Goal: Information Seeking & Learning: Compare options

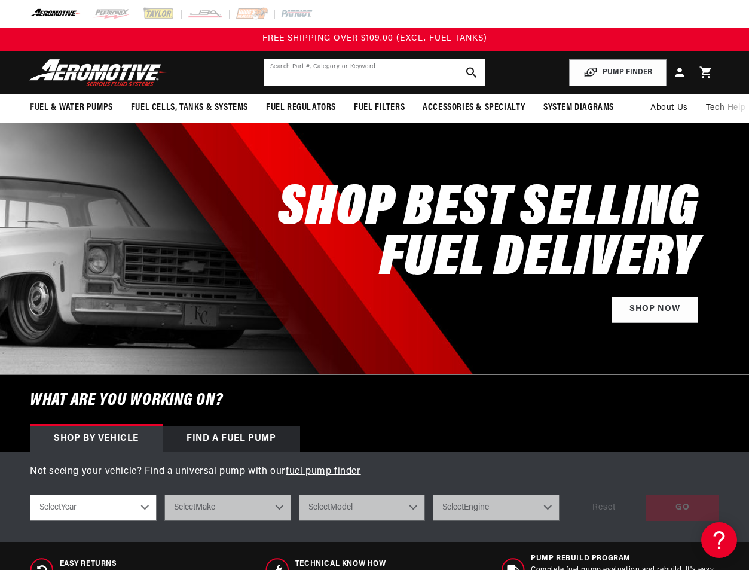
click at [355, 64] on input "text" at bounding box center [374, 72] width 221 height 26
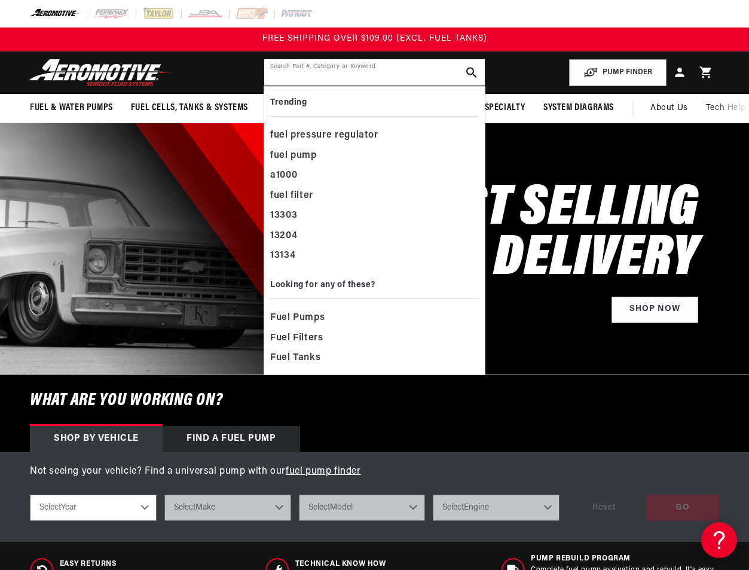
paste input "13109"
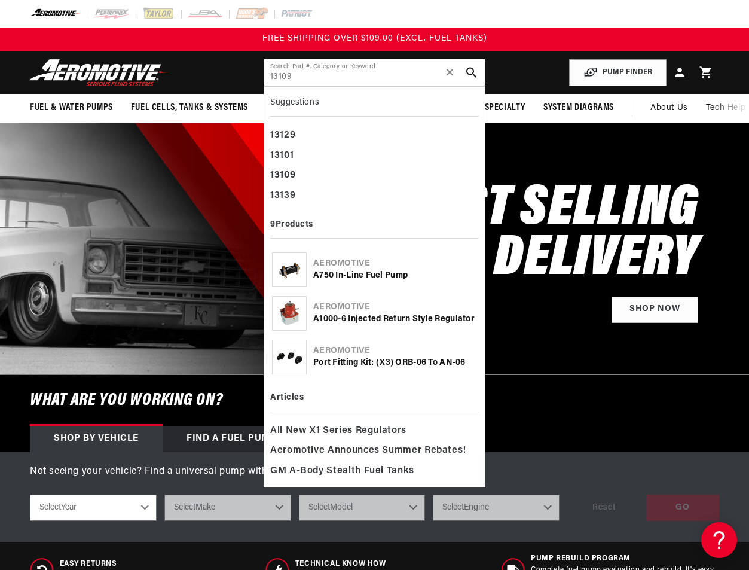
scroll to position [0, 57]
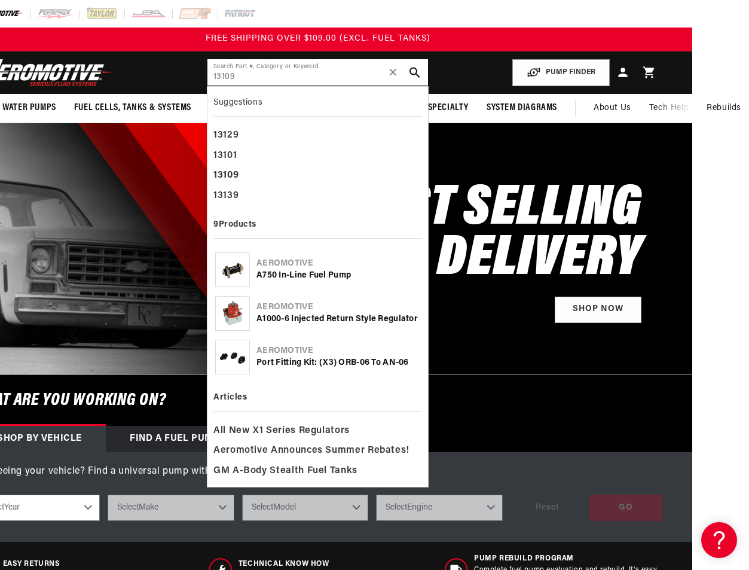
type input "13109"
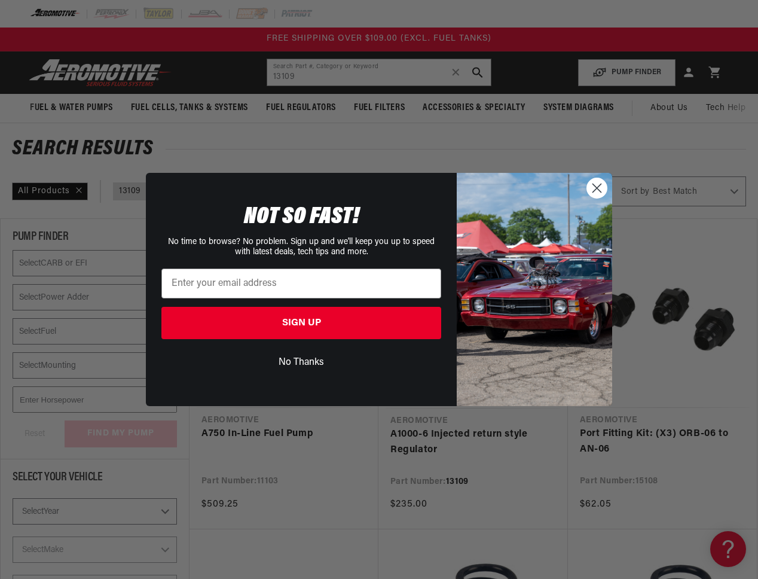
click at [599, 188] on circle "Close dialog" at bounding box center [597, 188] width 20 height 20
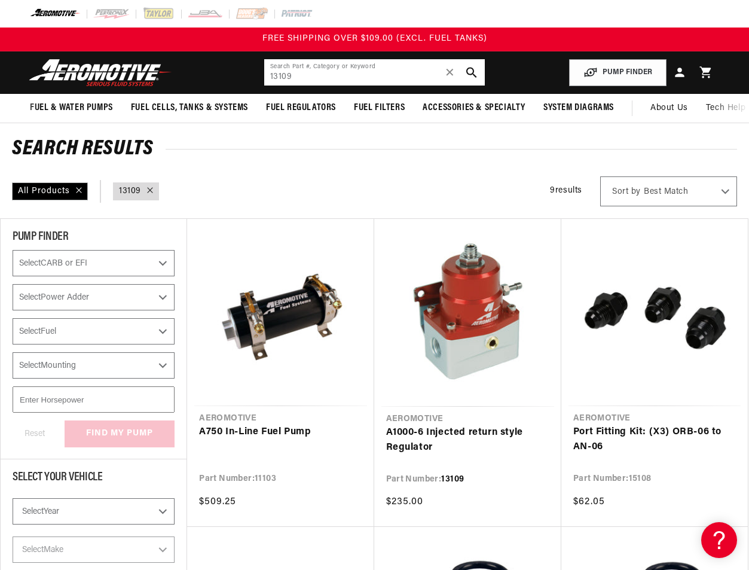
click at [388, 78] on input "13109" at bounding box center [374, 72] width 221 height 26
paste input "7125"
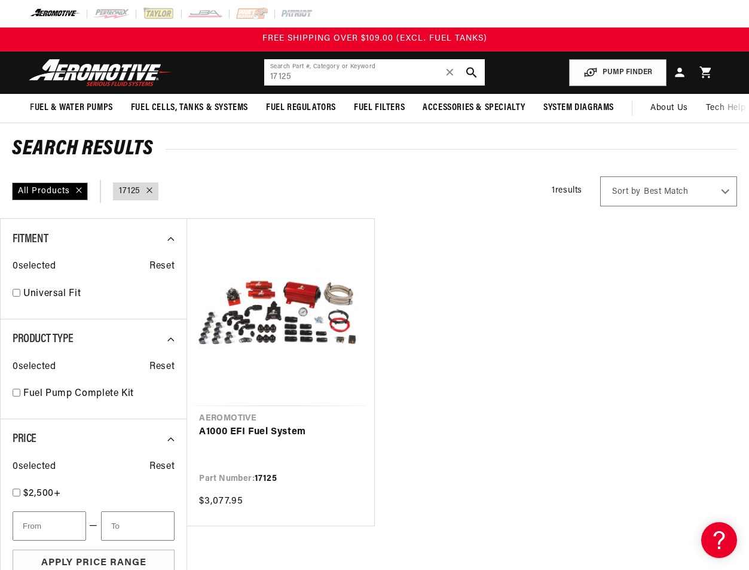
click at [297, 74] on input "17125" at bounding box center [374, 72] width 221 height 26
paste input "36"
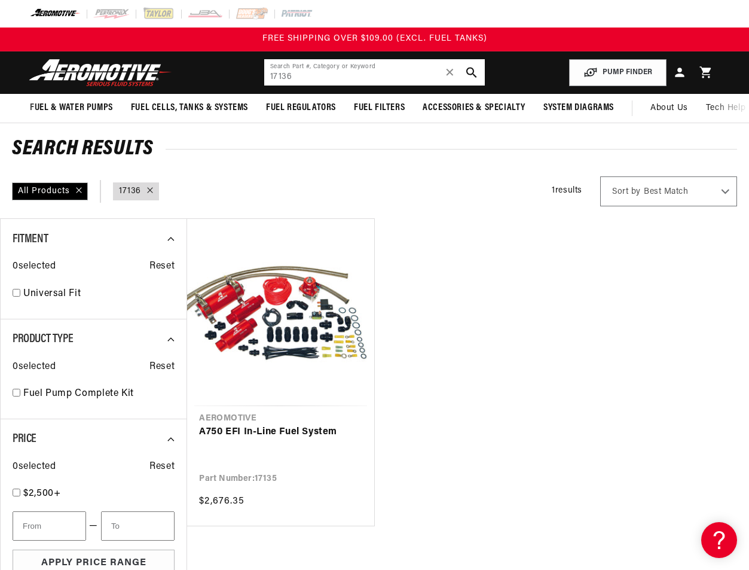
click at [348, 80] on input "17136" at bounding box center [374, 72] width 221 height 26
paste input "1569"
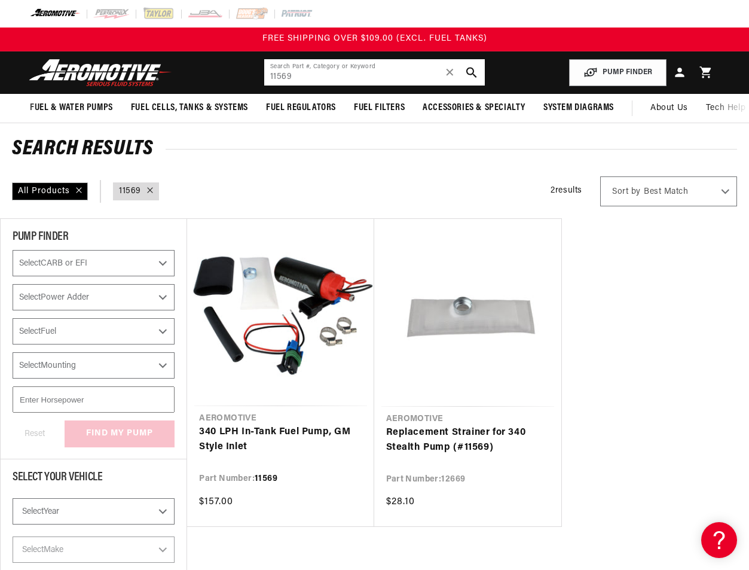
click at [329, 76] on input "11569" at bounding box center [374, 72] width 221 height 26
paste input "8171"
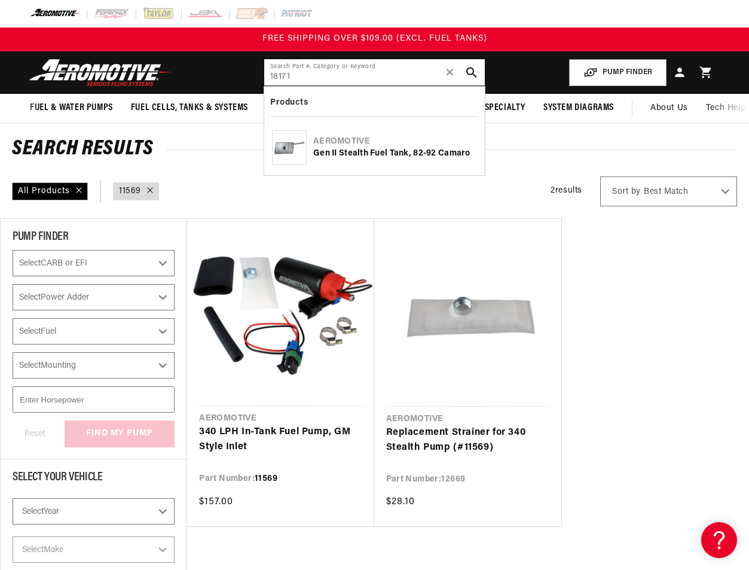
type input "18171"
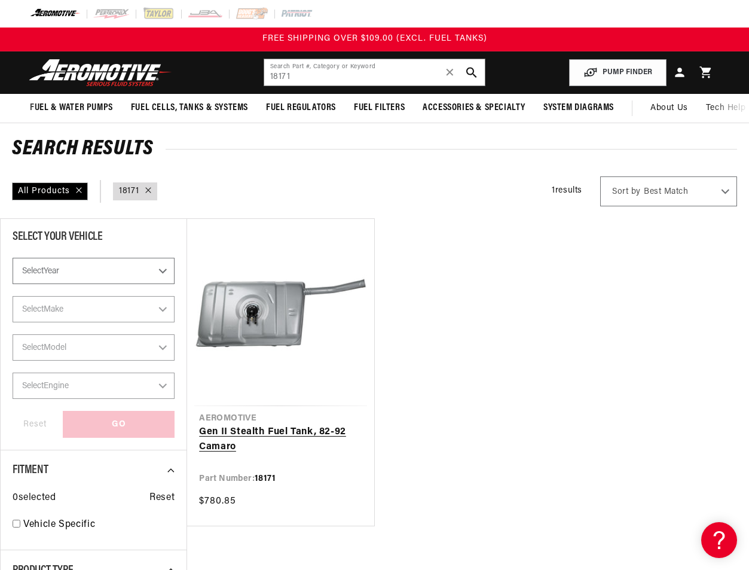
click at [285, 425] on link "Gen II Stealth Fuel Tank, 82-92 Camaro" at bounding box center [280, 440] width 163 height 31
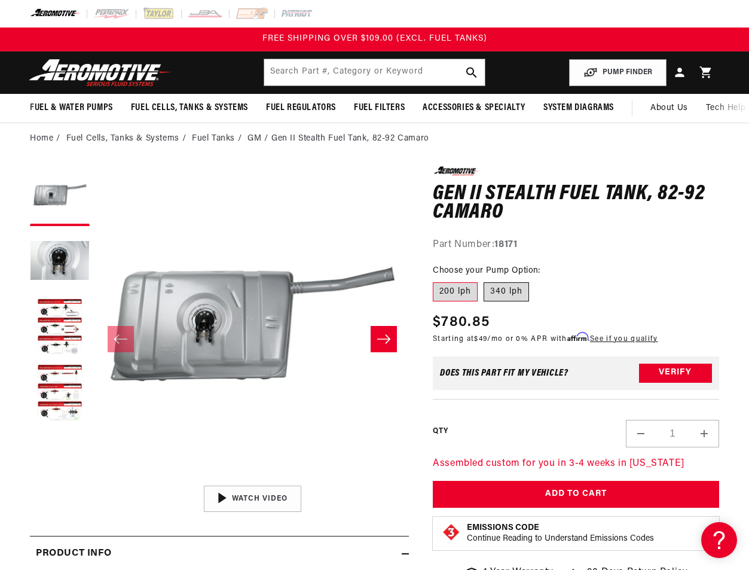
click at [511, 293] on label "340 lph" at bounding box center [506, 291] width 45 height 19
click at [484, 281] on input "340 lph" at bounding box center [484, 280] width 1 height 1
radio input "true"
drag, startPoint x: 499, startPoint y: 326, endPoint x: 444, endPoint y: 324, distance: 54.5
click at [444, 324] on div "Regular price $892.25" at bounding box center [546, 323] width 226 height 22
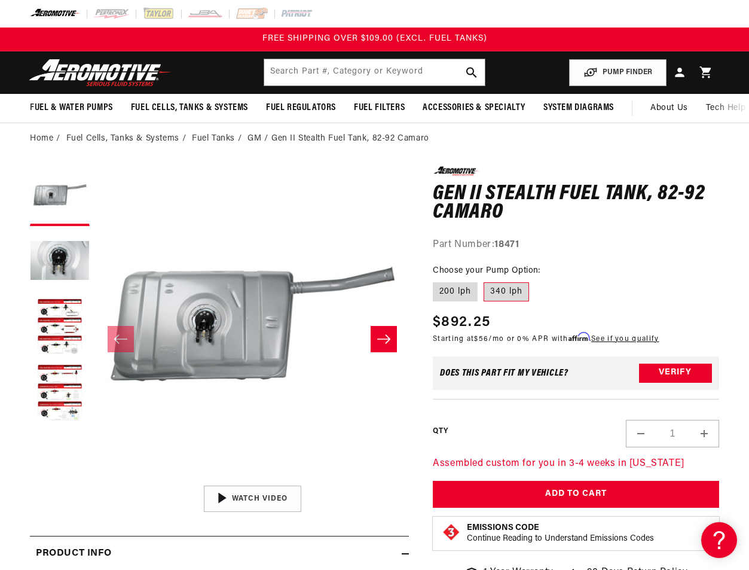
copy span "892.25"
click at [323, 69] on input "text" at bounding box center [374, 72] width 221 height 26
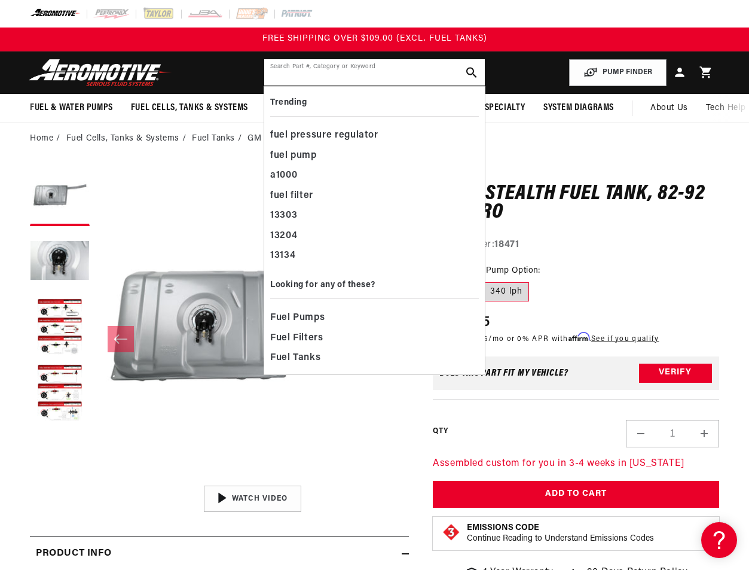
paste input "18172"
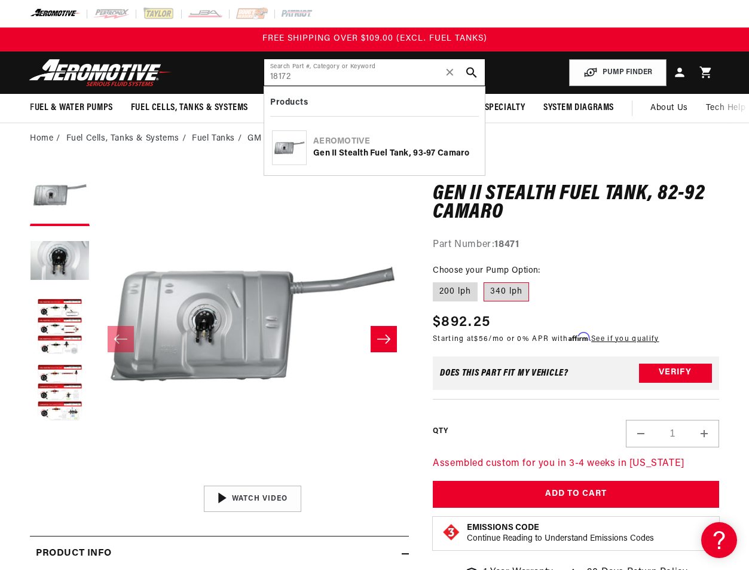
type input "18172"
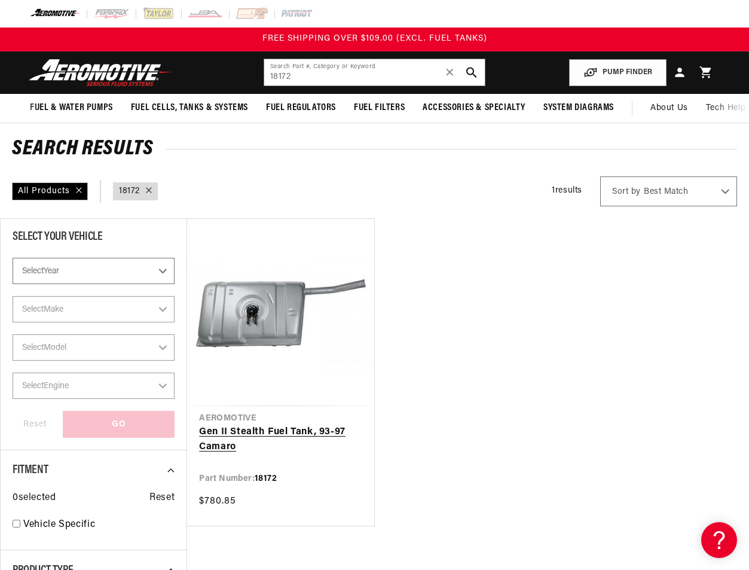
click at [214, 455] on link "Gen II Stealth Fuel Tank, 93-97 Camaro" at bounding box center [280, 440] width 163 height 31
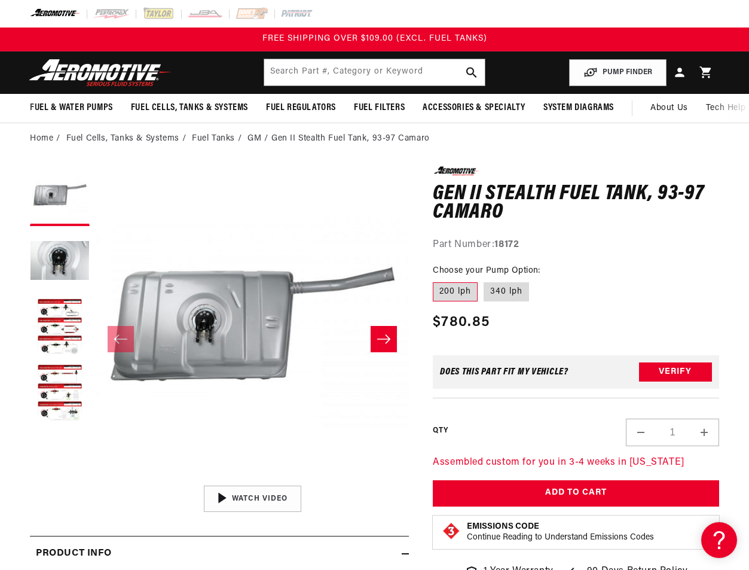
click at [474, 325] on span "$780.85" at bounding box center [461, 323] width 57 height 22
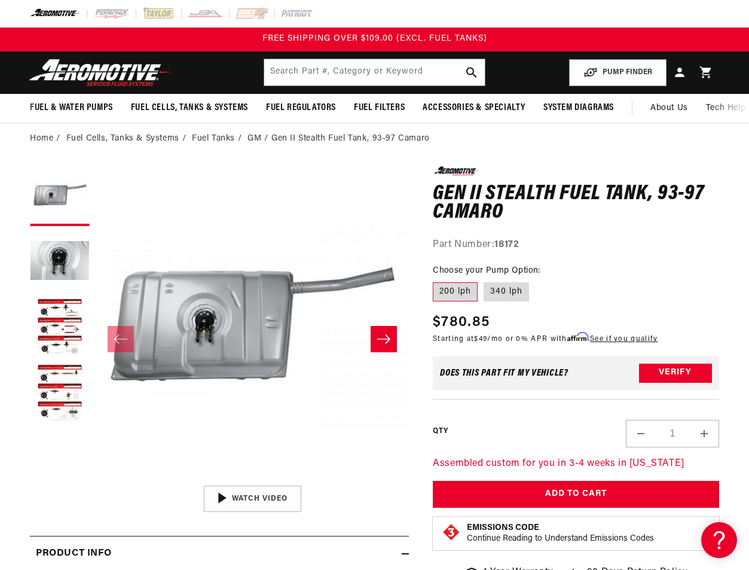
click at [474, 325] on span "$780.85" at bounding box center [461, 323] width 57 height 22
click at [496, 324] on div "Regular price $780.85" at bounding box center [545, 323] width 225 height 22
drag, startPoint x: 473, startPoint y: 322, endPoint x: 315, endPoint y: 272, distance: 166.5
click at [441, 323] on div "Regular price $780.85" at bounding box center [545, 323] width 225 height 22
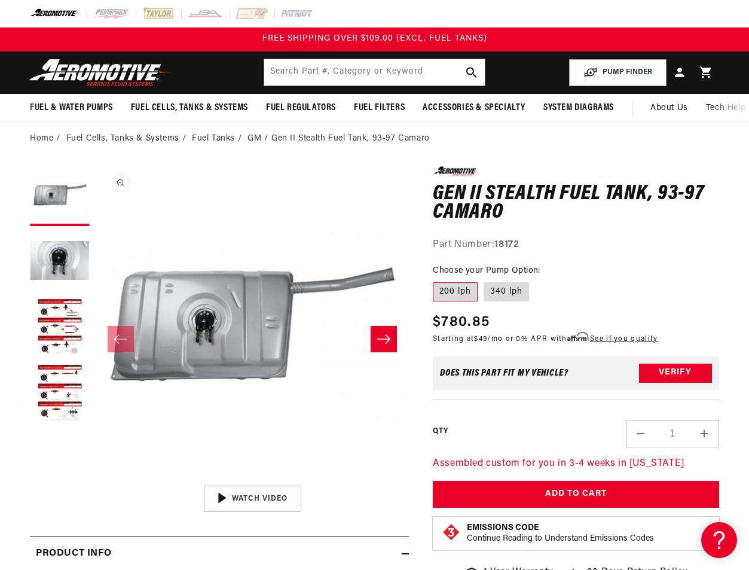
copy span "780.85"
click at [507, 292] on label "340 lph" at bounding box center [506, 291] width 45 height 19
click at [484, 281] on input "340 lph" at bounding box center [484, 280] width 1 height 1
radio input "true"
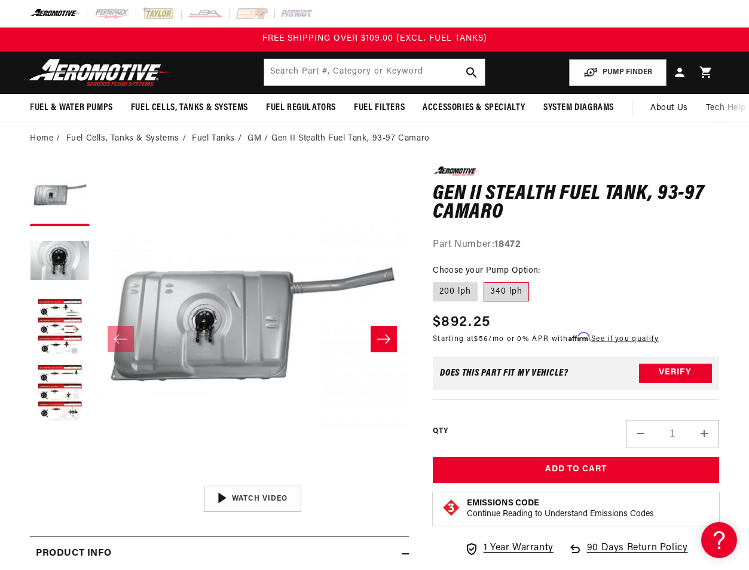
click at [504, 321] on div "Regular price $892.25" at bounding box center [546, 323] width 226 height 22
drag, startPoint x: 490, startPoint y: 322, endPoint x: 306, endPoint y: 310, distance: 184.6
click at [443, 327] on div "Regular price $892.25" at bounding box center [546, 323] width 226 height 22
copy span "892.25"
click at [364, 71] on input "text" at bounding box center [374, 72] width 221 height 26
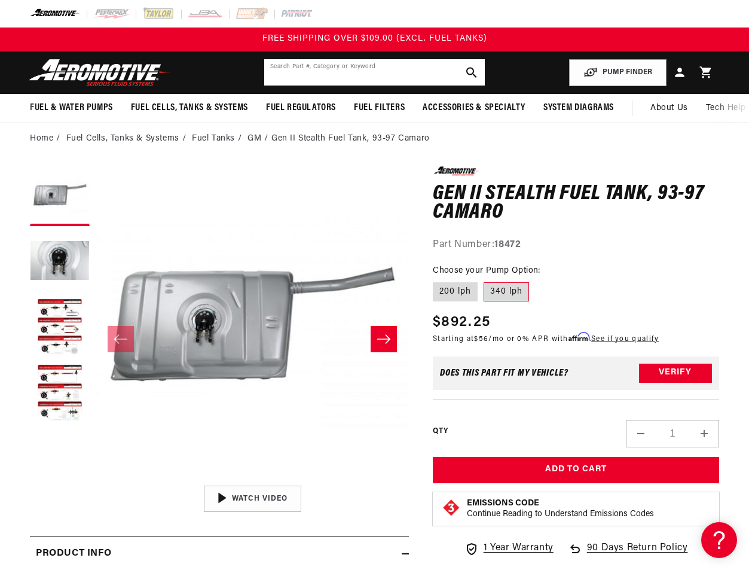
click at [364, 71] on input "text" at bounding box center [374, 72] width 221 height 26
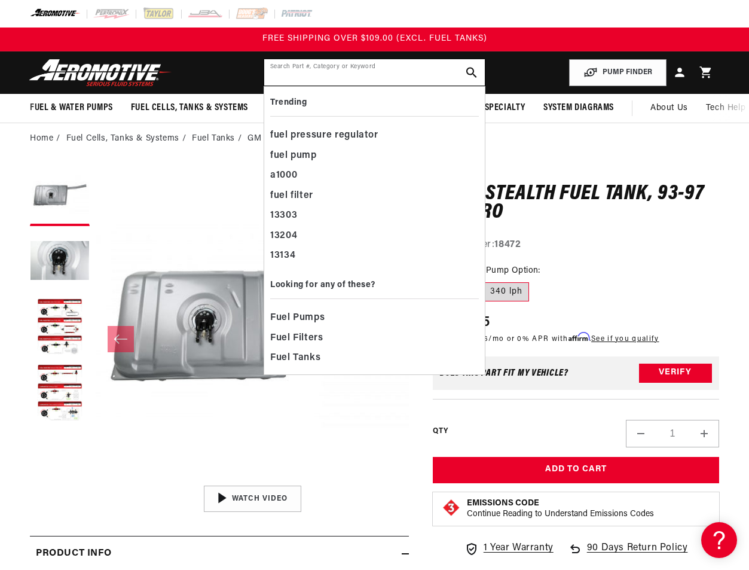
click at [364, 71] on input "text" at bounding box center [374, 72] width 221 height 26
paste input "18365"
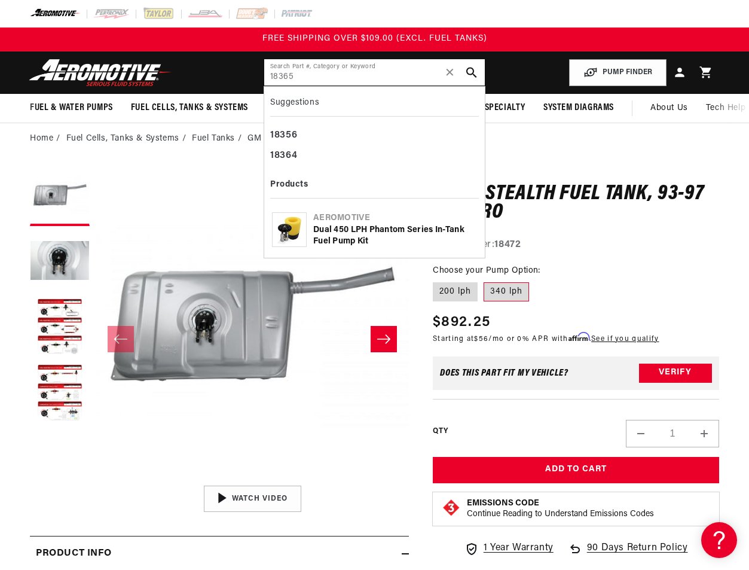
type input "18365"
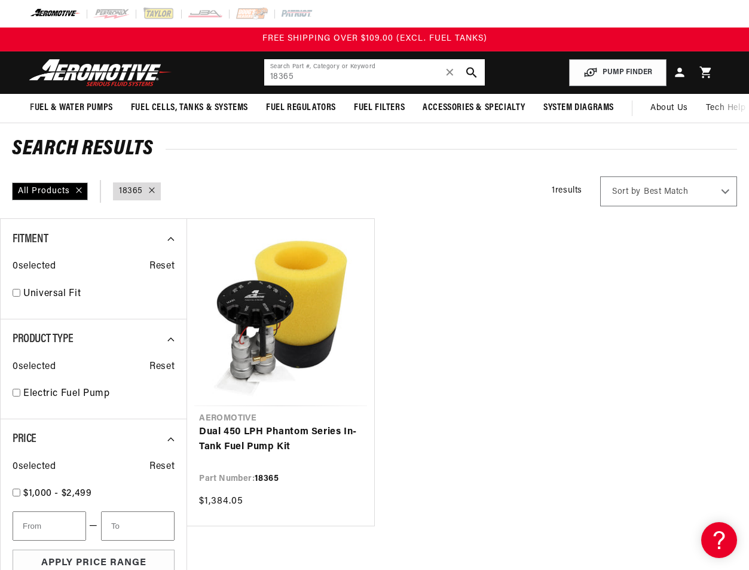
click at [290, 74] on input "18365" at bounding box center [374, 72] width 221 height 26
paste input "314"
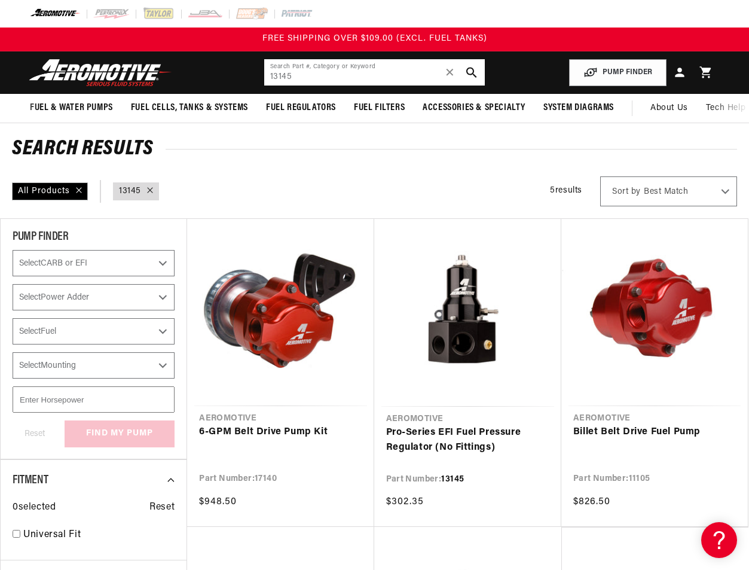
click at [307, 77] on input "13145" at bounding box center [374, 72] width 221 height 26
paste input "8071"
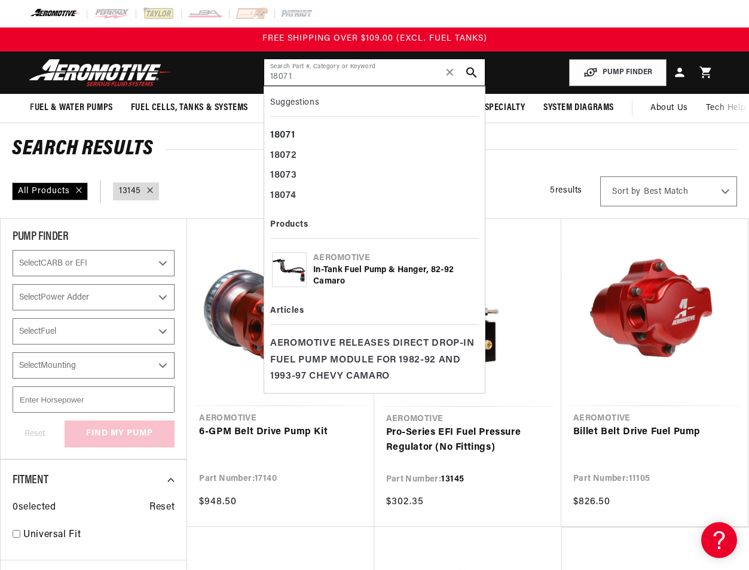
type input "18071"
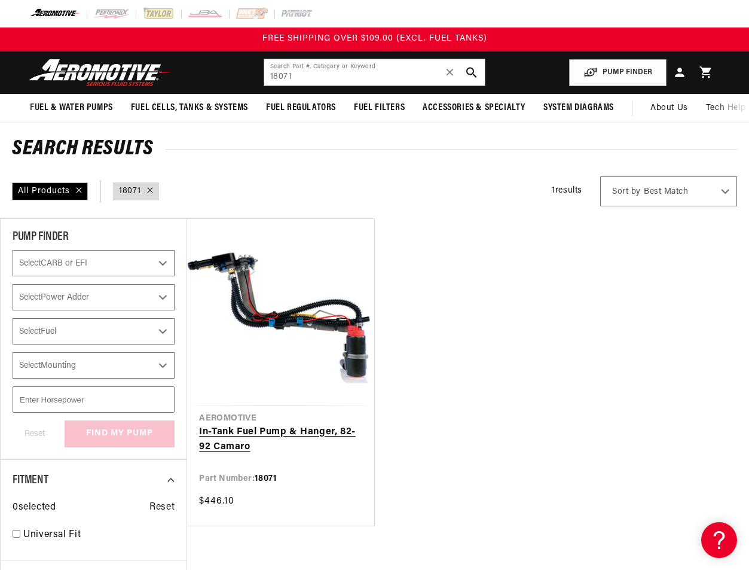
click at [291, 425] on link "In-Tank Fuel Pump & Hanger, 82-92 Camaro" at bounding box center [280, 440] width 163 height 31
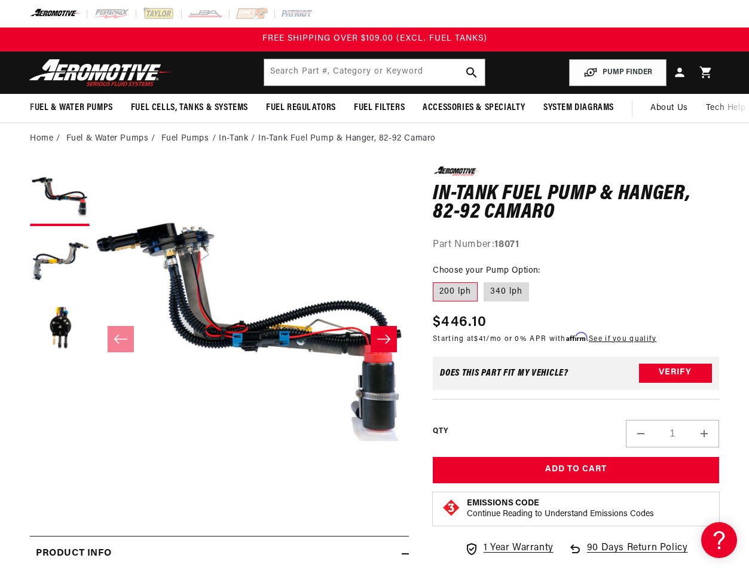
click at [453, 290] on label "200 lph" at bounding box center [455, 291] width 45 height 19
click at [437, 281] on input "200 lph" at bounding box center [436, 280] width 1 height 1
click at [498, 297] on label "340 lph" at bounding box center [506, 291] width 45 height 19
click at [484, 281] on input "340 lph" at bounding box center [484, 280] width 1 height 1
radio input "true"
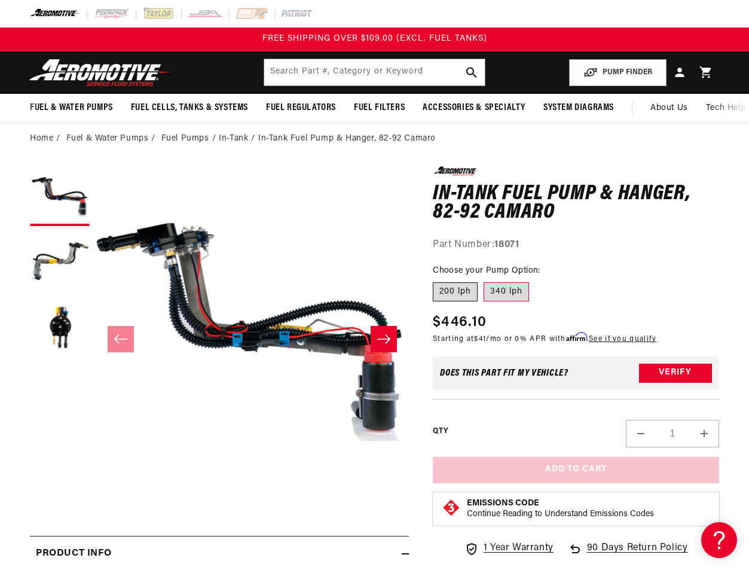
click at [449, 291] on label "200 lph" at bounding box center [455, 291] width 45 height 19
click at [437, 281] on input "200 lph" at bounding box center [436, 280] width 1 height 1
radio input "true"
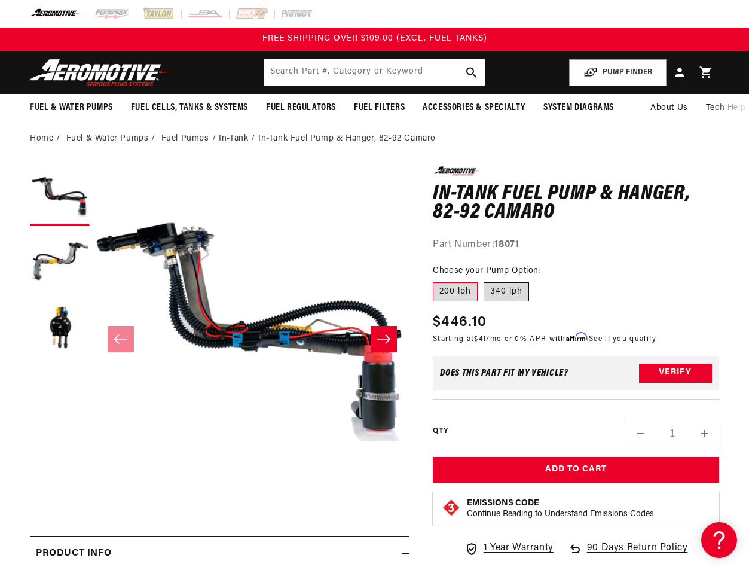
click at [505, 290] on label "340 lph" at bounding box center [506, 291] width 45 height 19
click at [484, 281] on input "340 lph" at bounding box center [484, 280] width 1 height 1
radio input "true"
click at [458, 295] on label "200 lph" at bounding box center [455, 291] width 45 height 19
click at [437, 281] on input "200 lph" at bounding box center [436, 280] width 1 height 1
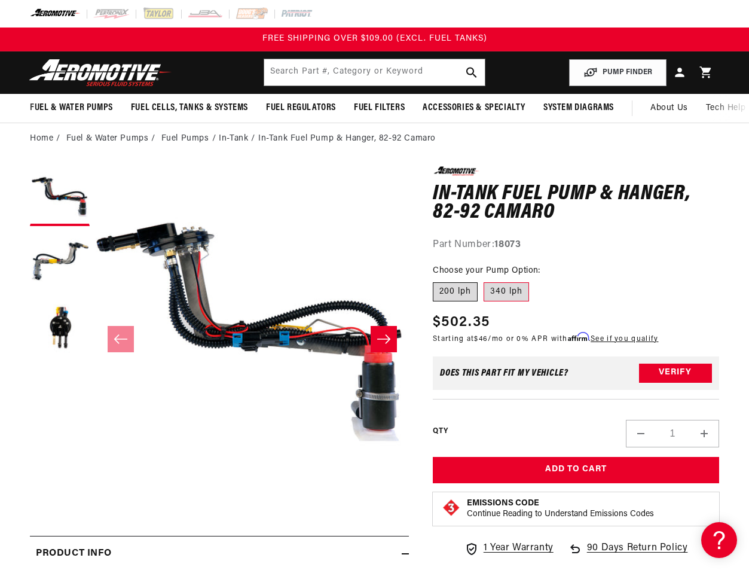
radio input "true"
click at [461, 322] on span "$446.10" at bounding box center [460, 323] width 54 height 22
copy span "446.10"
click at [372, 78] on input "text" at bounding box center [374, 72] width 221 height 26
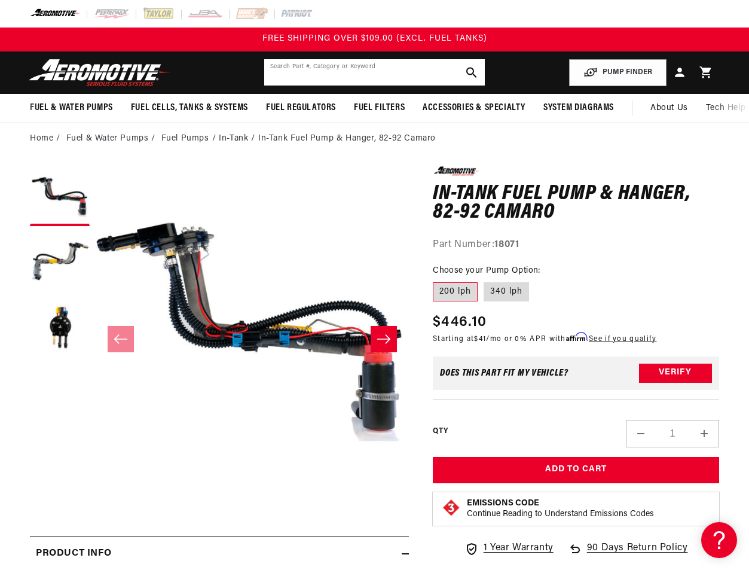
click at [372, 78] on input "text" at bounding box center [374, 72] width 221 height 26
paste input "18072"
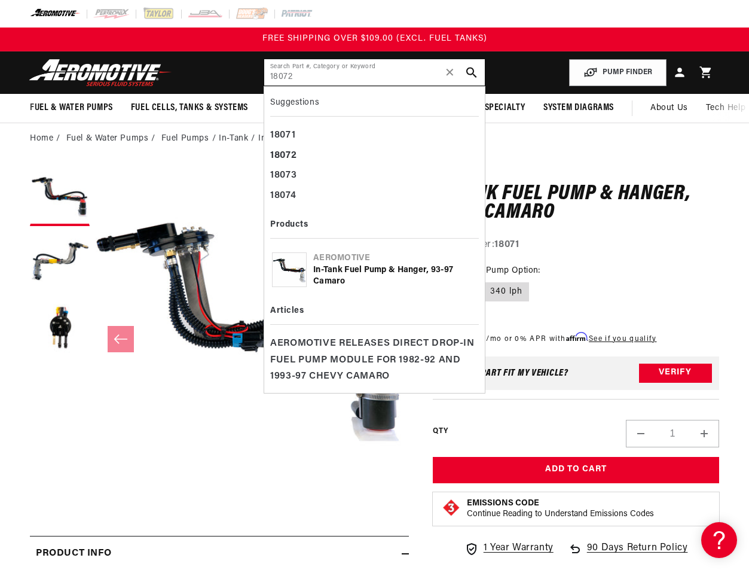
type input "18072"
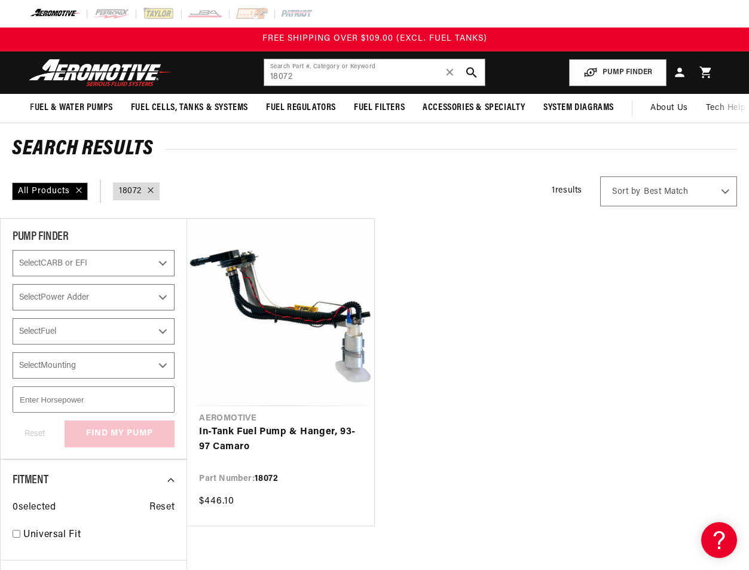
click at [384, 376] on ul "Aeromotive In-Tank Fuel Pump & Hanger, 93-97 Camaro Part Number: 18072 $446.10" at bounding box center [468, 372] width 562 height 308
click at [331, 425] on link "In-Tank Fuel Pump & Hanger, 93-97 Camaro" at bounding box center [280, 440] width 163 height 31
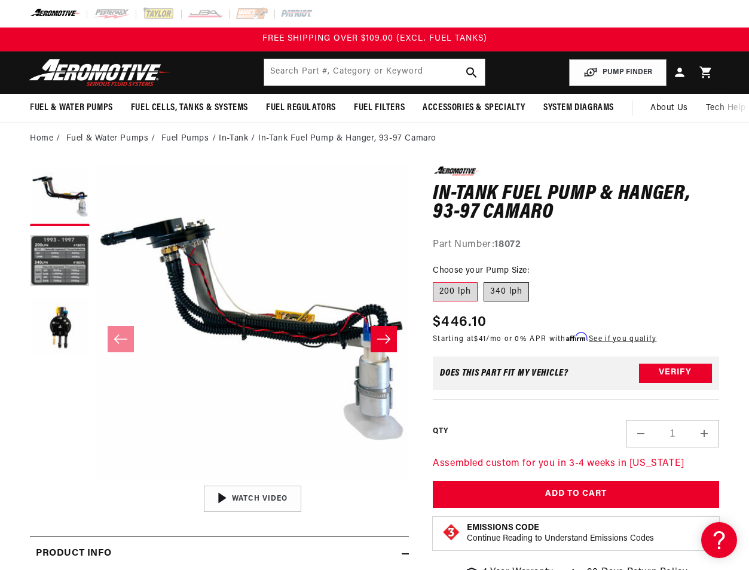
click at [508, 290] on label "340 lph" at bounding box center [506, 291] width 45 height 19
click at [484, 281] on input "340 lph" at bounding box center [484, 280] width 1 height 1
radio input "true"
